Goal: Task Accomplishment & Management: Manage account settings

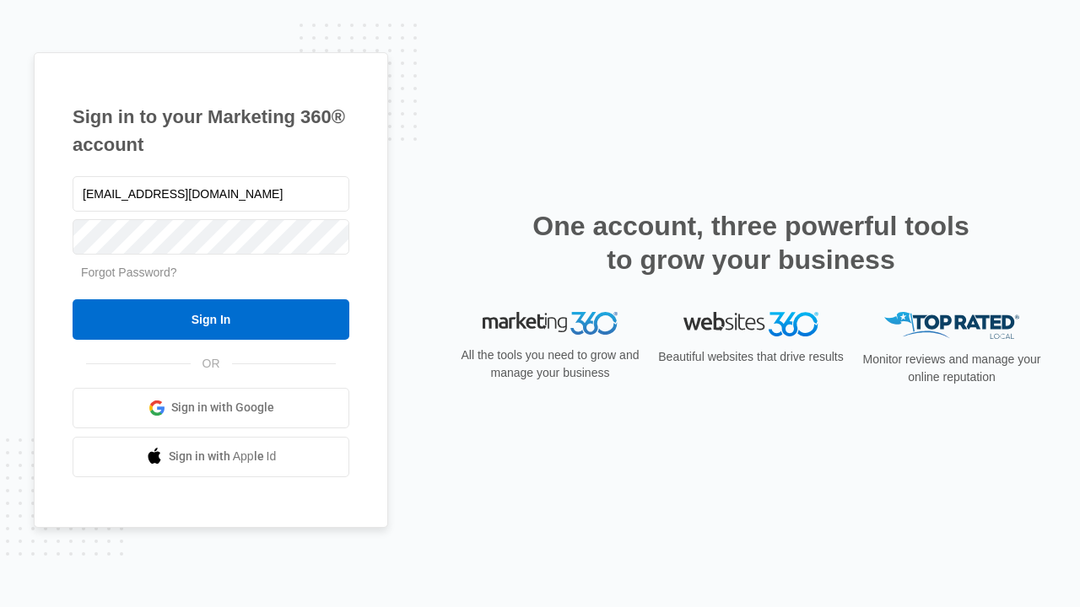
type input "dankie614@gmail.com"
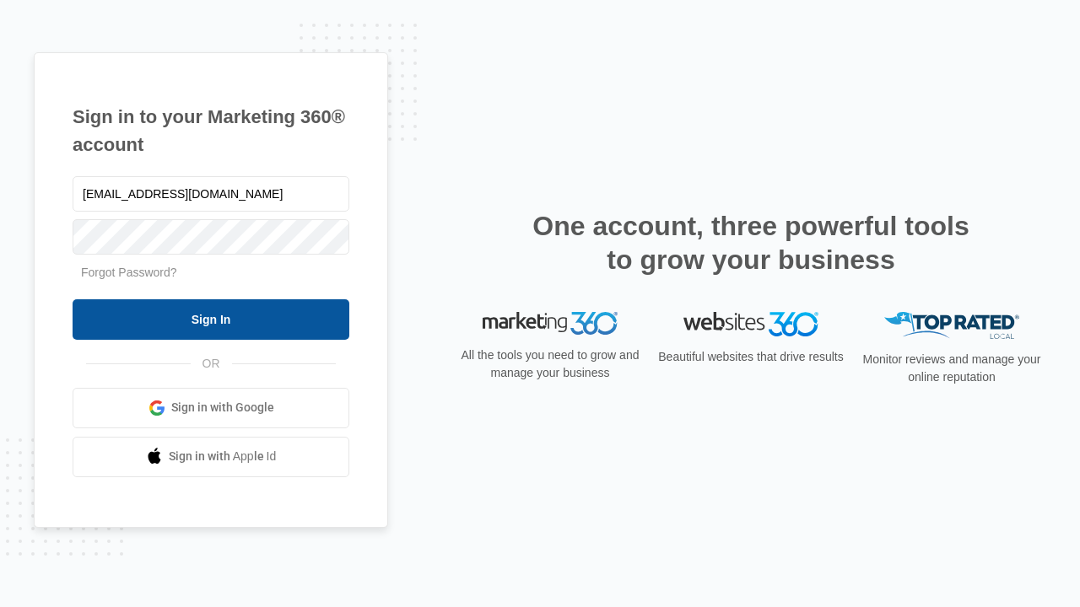
click at [211, 319] on input "Sign In" at bounding box center [211, 320] width 277 height 40
